Goal: Use online tool/utility: Utilize a website feature to perform a specific function

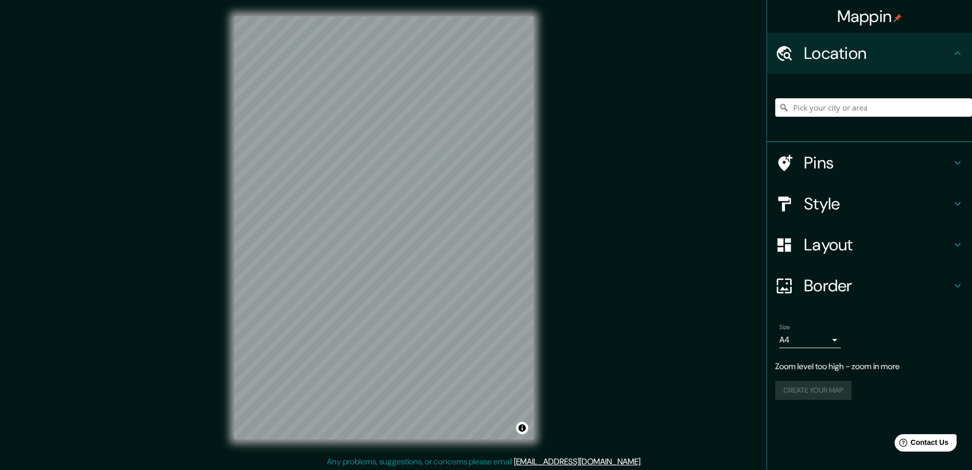
click at [956, 200] on icon at bounding box center [957, 204] width 12 height 12
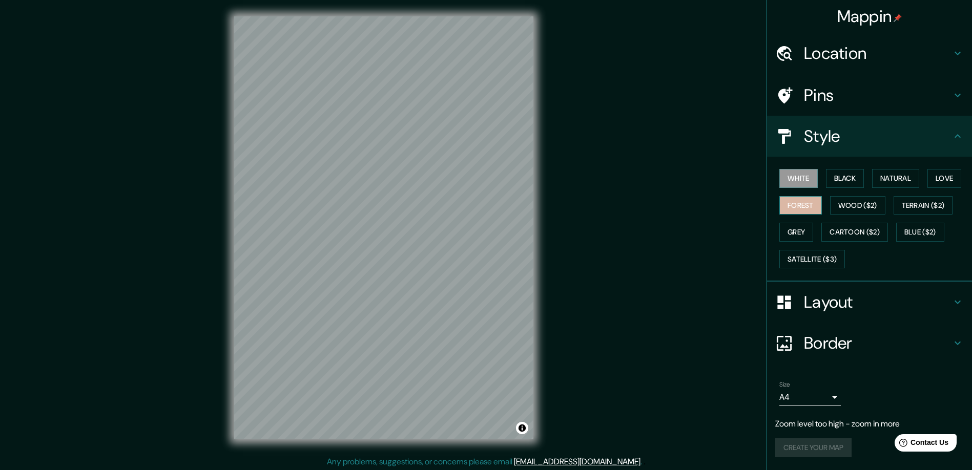
click at [809, 203] on button "Forest" at bounding box center [800, 205] width 43 height 19
click at [797, 173] on button "White" at bounding box center [798, 178] width 38 height 19
click at [826, 259] on button "Satellite ($3)" at bounding box center [812, 259] width 66 height 19
click at [799, 178] on button "White" at bounding box center [798, 178] width 38 height 19
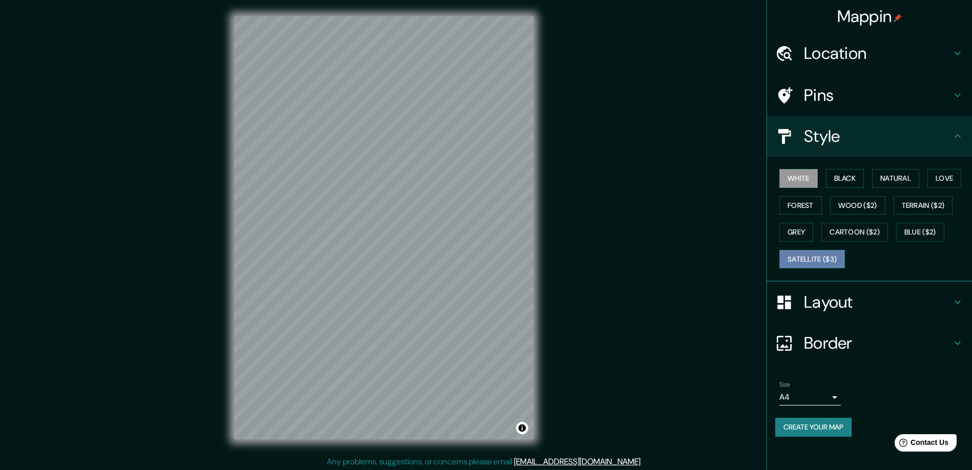
click at [820, 257] on button "Satellite ($3)" at bounding box center [812, 259] width 66 height 19
click at [807, 177] on button "White" at bounding box center [798, 178] width 38 height 19
click at [818, 261] on button "Satellite ($3)" at bounding box center [812, 259] width 66 height 19
click at [800, 183] on button "White" at bounding box center [798, 178] width 38 height 19
click at [846, 343] on h4 "Border" at bounding box center [878, 343] width 148 height 20
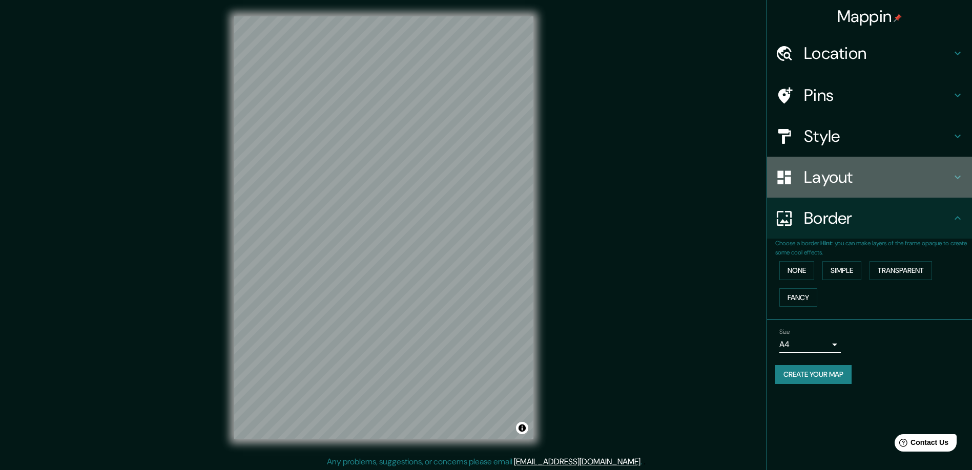
click at [829, 180] on h4 "Layout" at bounding box center [878, 177] width 148 height 20
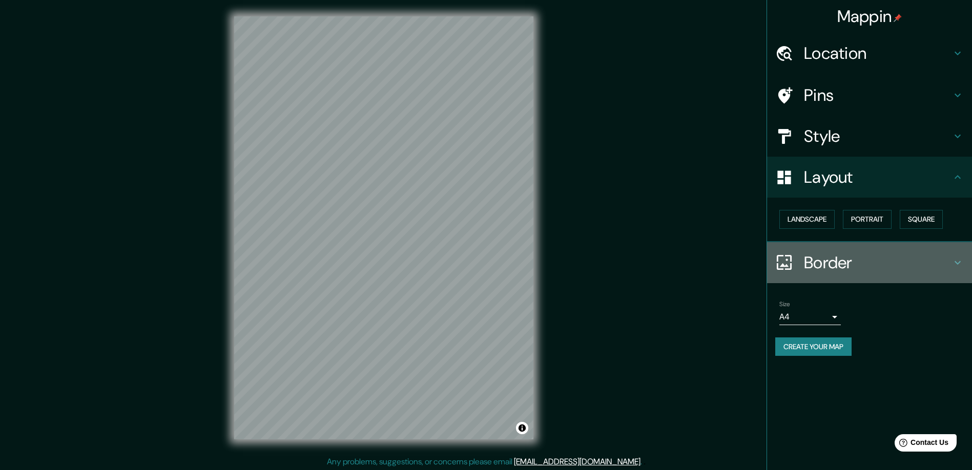
click at [828, 265] on h4 "Border" at bounding box center [878, 263] width 148 height 20
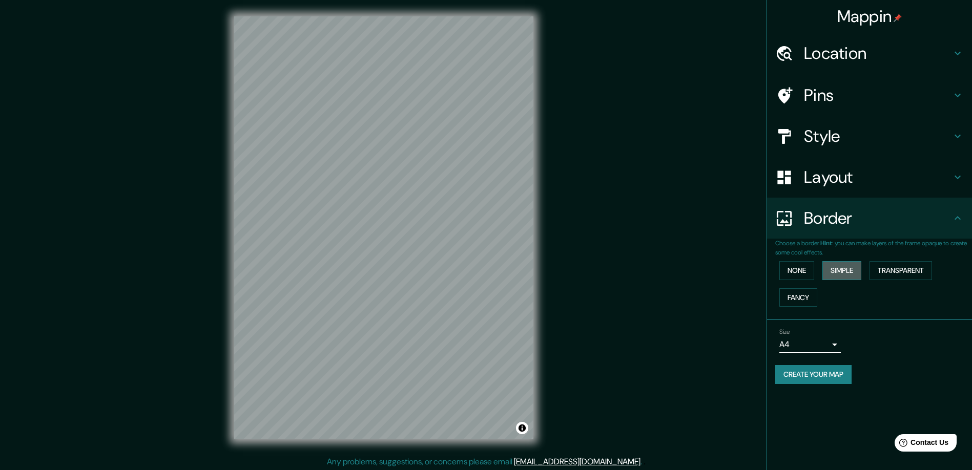
click at [852, 272] on button "Simple" at bounding box center [841, 270] width 39 height 19
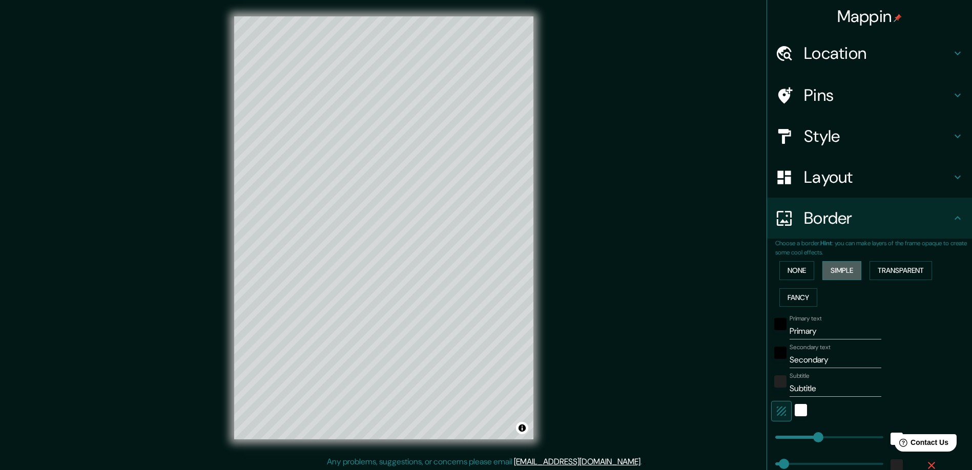
click at [847, 278] on button "Simple" at bounding box center [841, 270] width 39 height 19
type input "234"
type input "47"
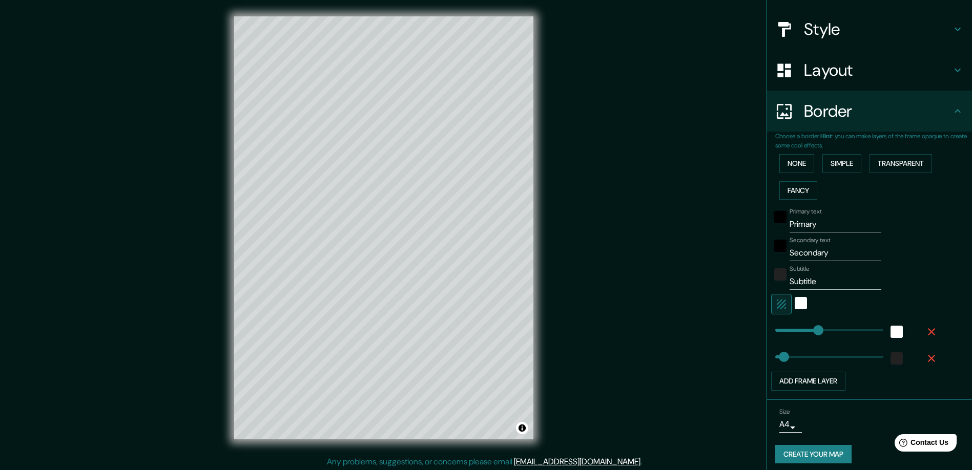
scroll to position [113, 0]
